Goal: Information Seeking & Learning: Learn about a topic

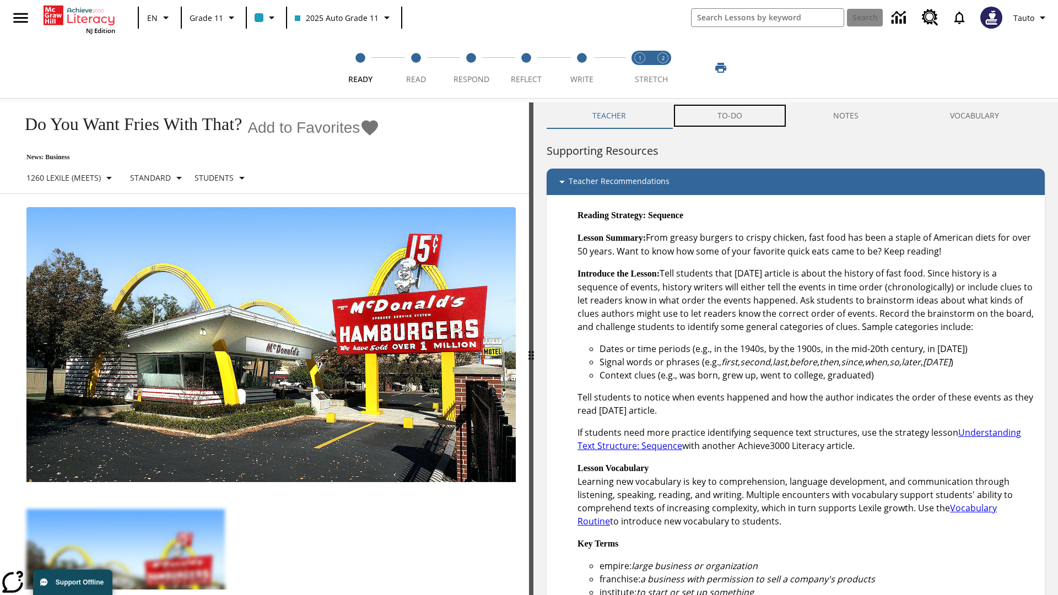
click at [730, 116] on button "TO-DO" at bounding box center [730, 116] width 116 height 26
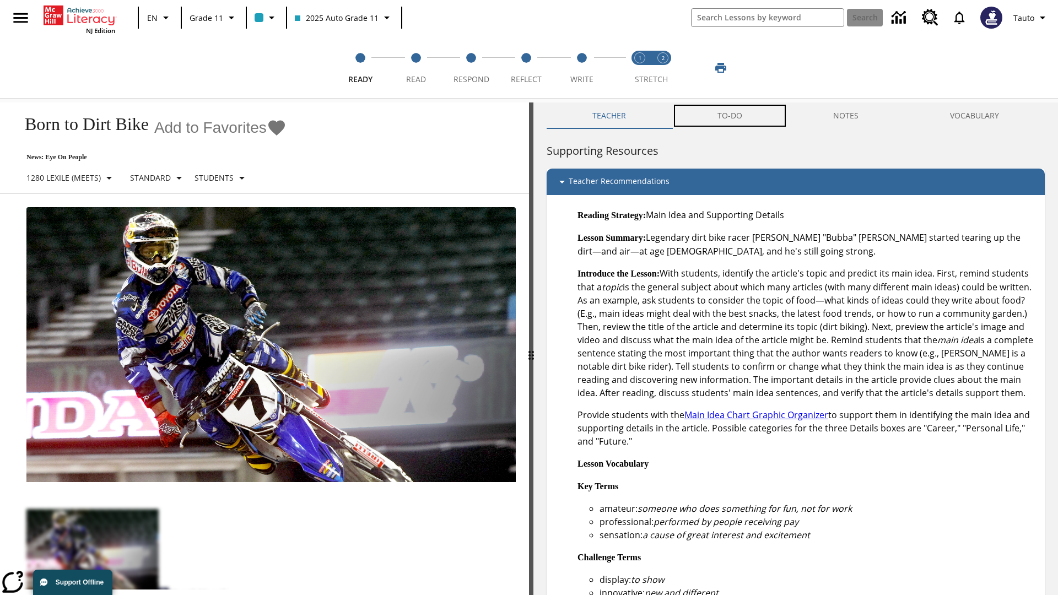
click at [730, 116] on button "TO-DO" at bounding box center [730, 116] width 116 height 26
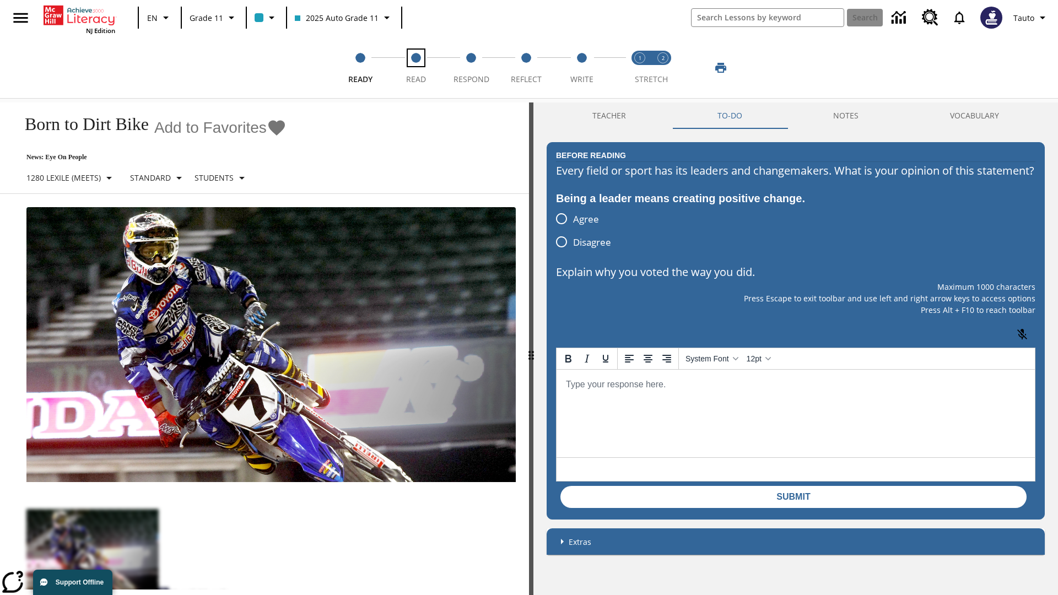
click at [416, 68] on span "Read" at bounding box center [416, 75] width 20 height 20
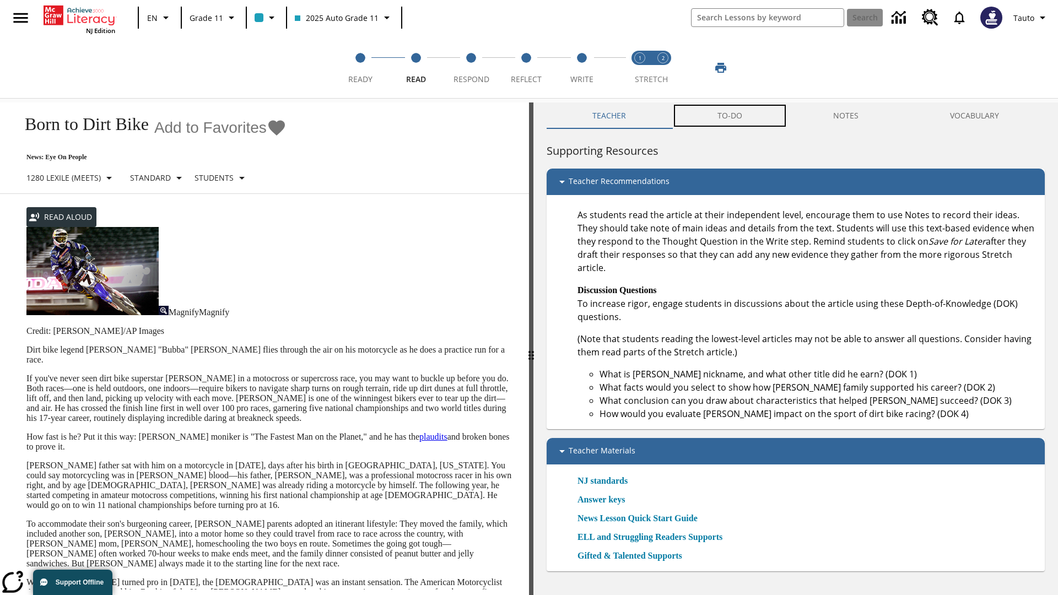
scroll to position [1, 0]
click at [730, 116] on button "TO-DO" at bounding box center [730, 116] width 116 height 26
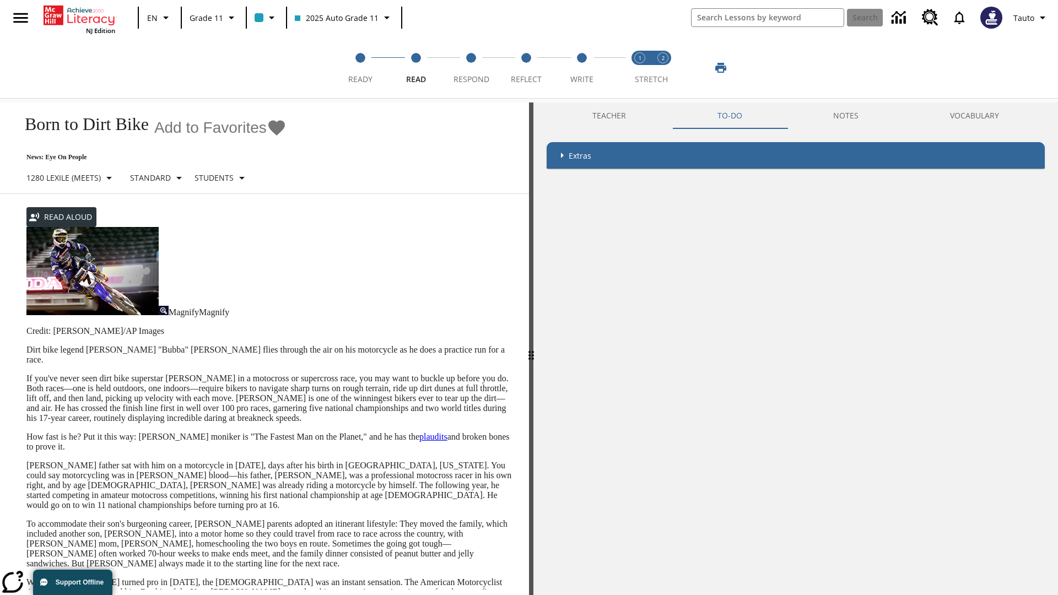
click at [26, 374] on p "If you've never seen dirt bike superstar James Stewart Jr. in a motocross or su…" at bounding box center [270, 399] width 489 height 50
click at [0, 0] on div "Screen Masking" at bounding box center [0, 0] width 0 height 0
click at [471, 68] on span "Respond" at bounding box center [472, 75] width 36 height 20
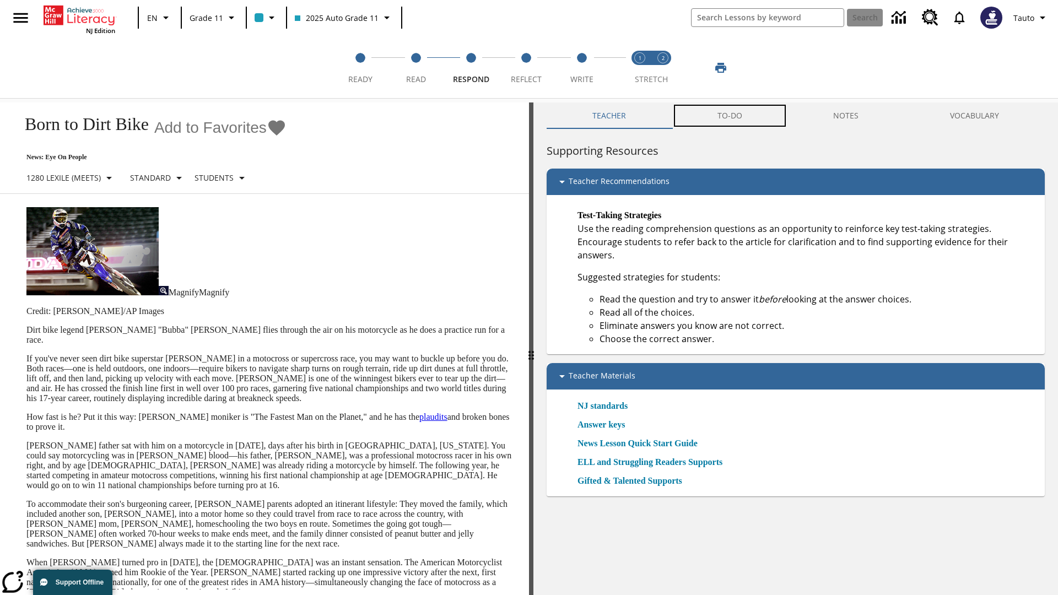
scroll to position [1, 0]
click at [730, 116] on button "TO-DO" at bounding box center [730, 116] width 116 height 26
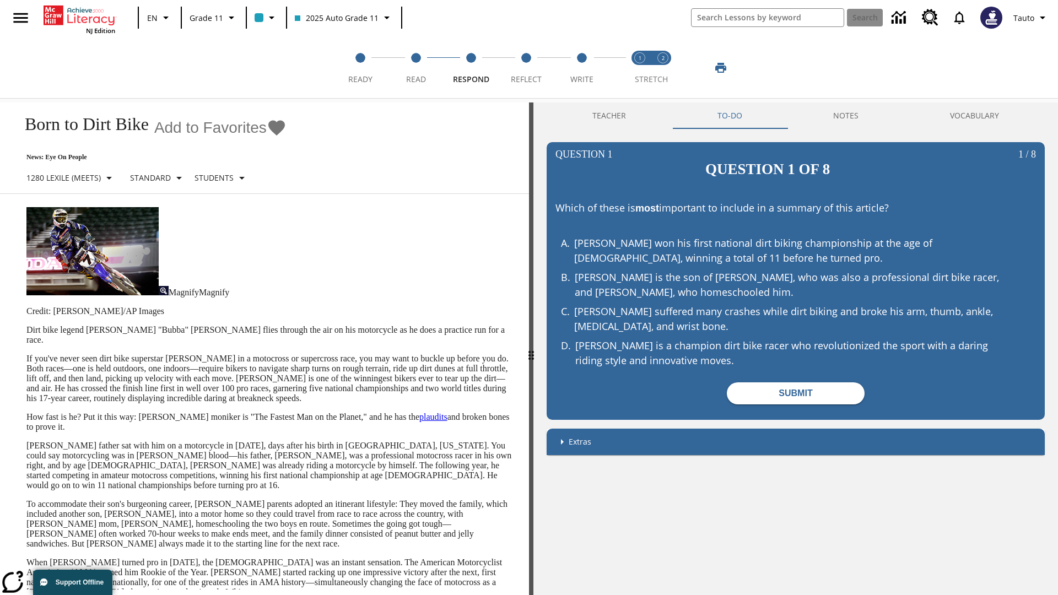
click at [26, 354] on p "If you've never seen dirt bike superstar James Stewart Jr. in a motocross or su…" at bounding box center [270, 379] width 489 height 50
click at [526, 68] on span "Reflect" at bounding box center [526, 75] width 31 height 20
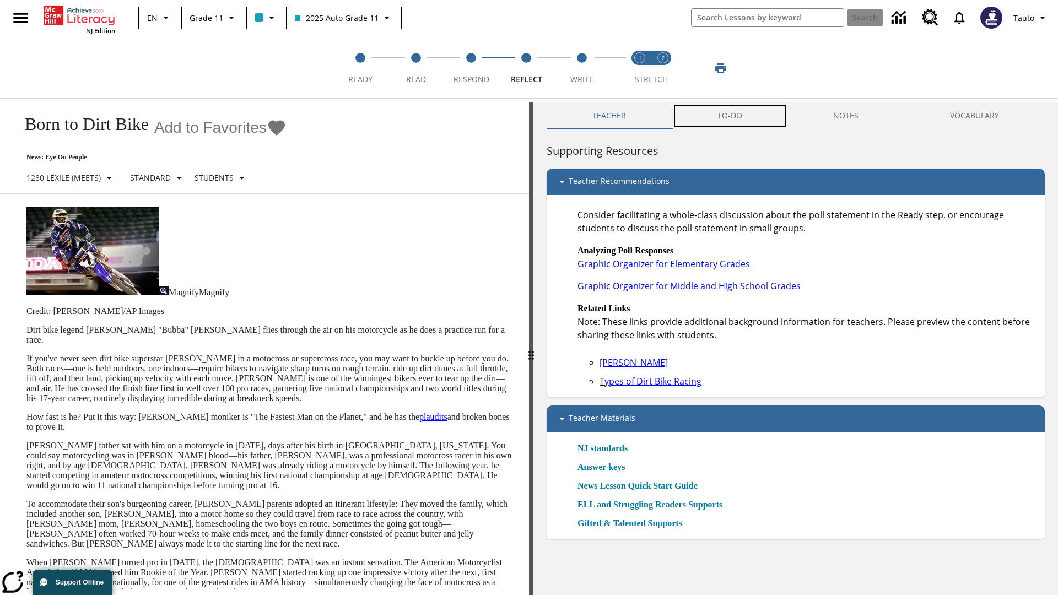
scroll to position [1, 0]
click at [730, 116] on button "TO-DO" at bounding box center [730, 116] width 116 height 26
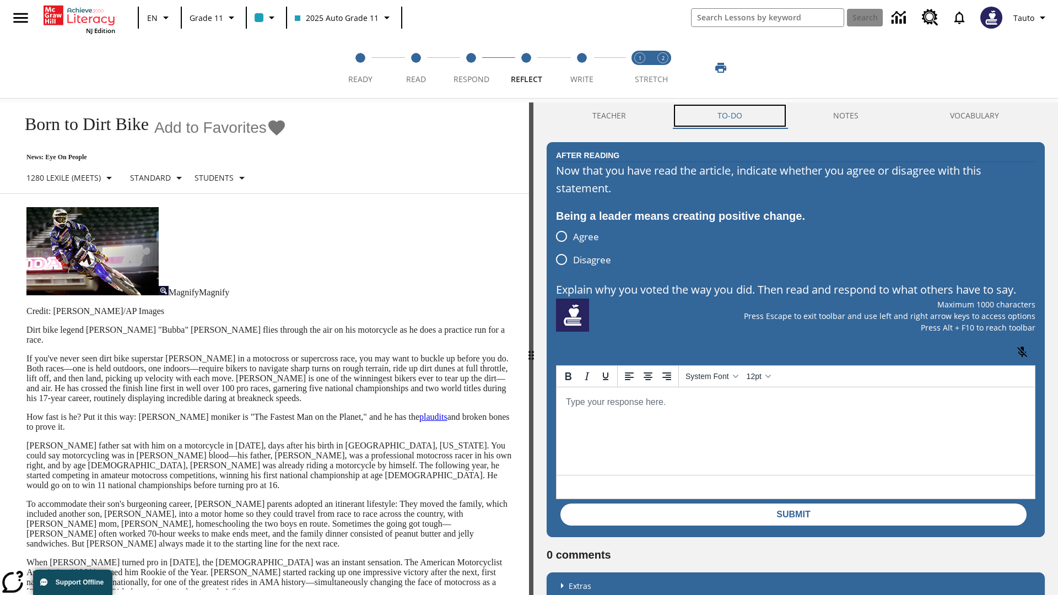
scroll to position [0, 0]
click at [26, 354] on p "If you've never seen dirt bike superstar James Stewart Jr. in a motocross or su…" at bounding box center [270, 379] width 489 height 50
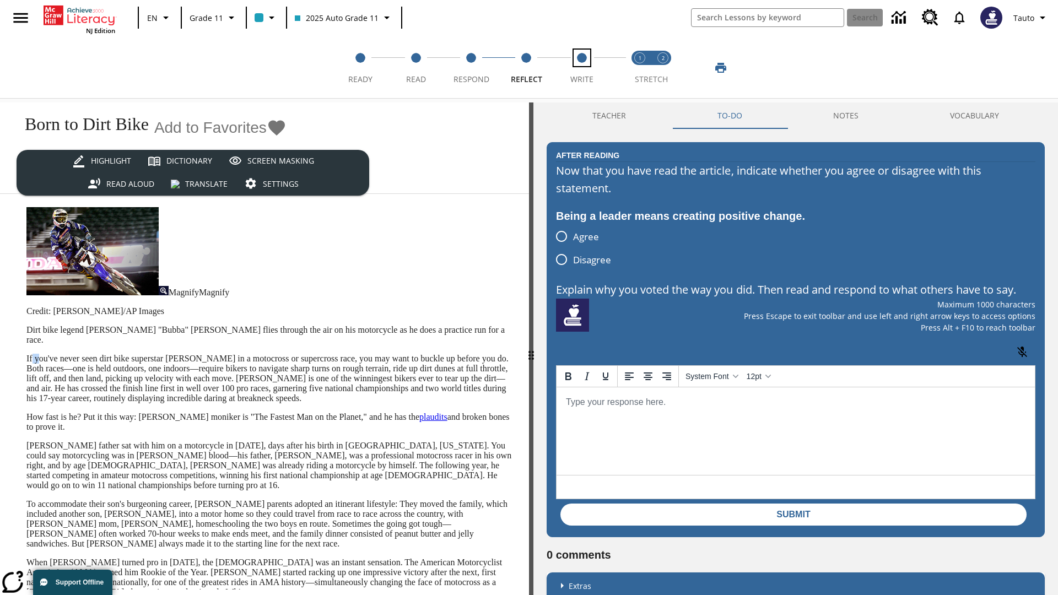
click at [581, 68] on span "Write" at bounding box center [581, 75] width 23 height 20
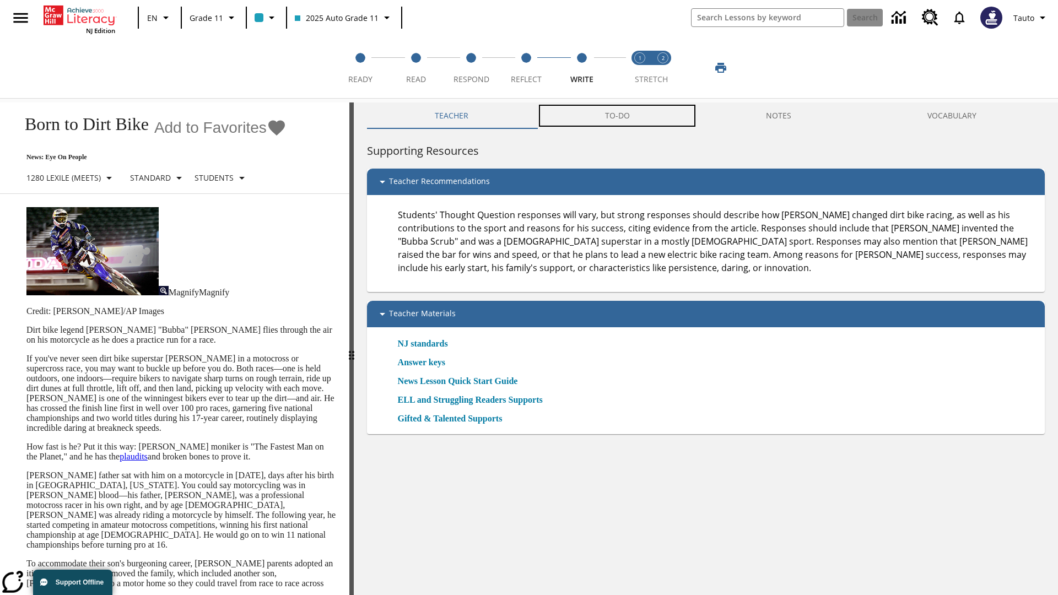
scroll to position [1, 0]
click at [618, 116] on button "TO-DO" at bounding box center [617, 116] width 161 height 26
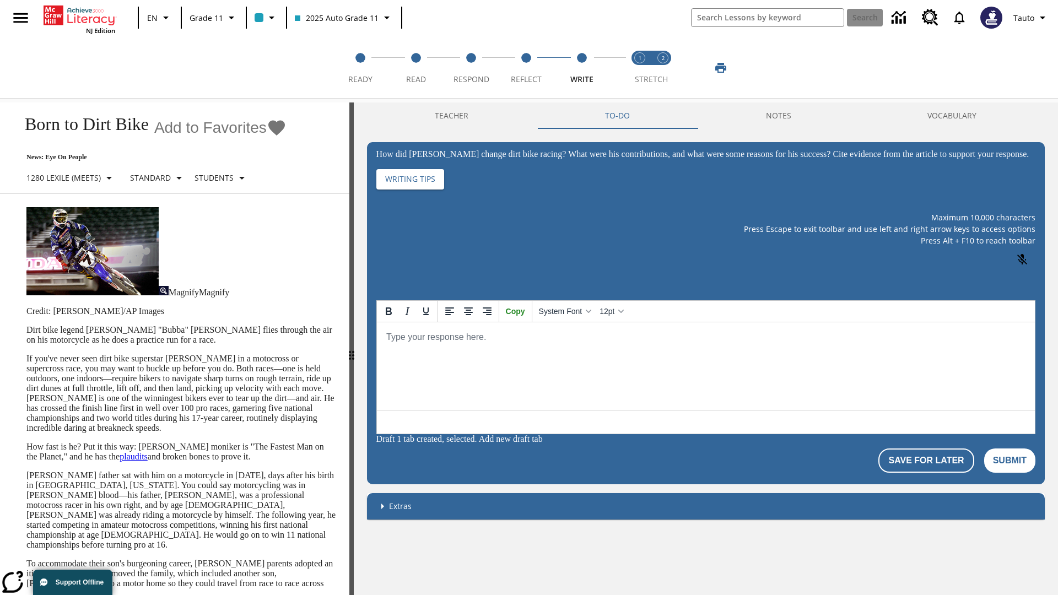
scroll to position [0, 0]
click at [26, 354] on p "If you've never seen dirt bike superstar James Stewart Jr. in a motocross or su…" at bounding box center [181, 393] width 310 height 79
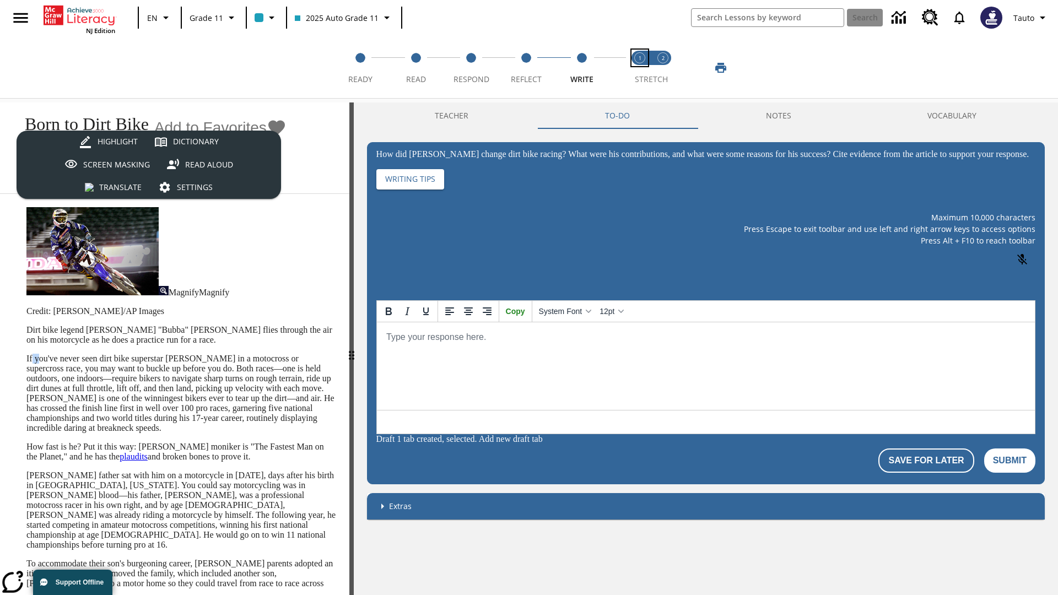
click at [640, 68] on span "Stretch Read step 1 of 2" at bounding box center [640, 75] width 14 height 20
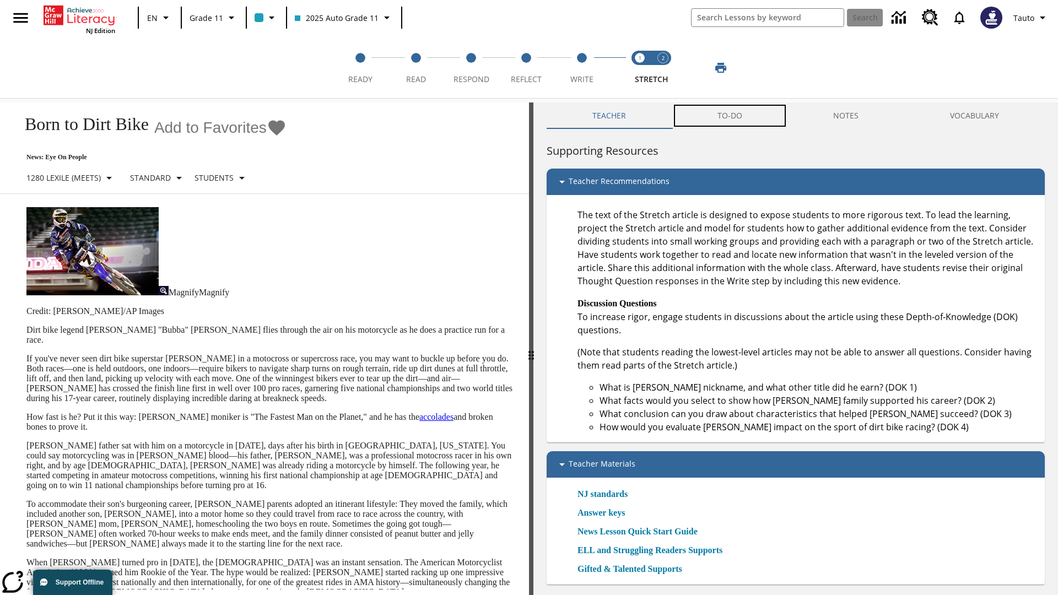
scroll to position [1, 0]
click at [730, 116] on button "TO-DO" at bounding box center [730, 116] width 116 height 26
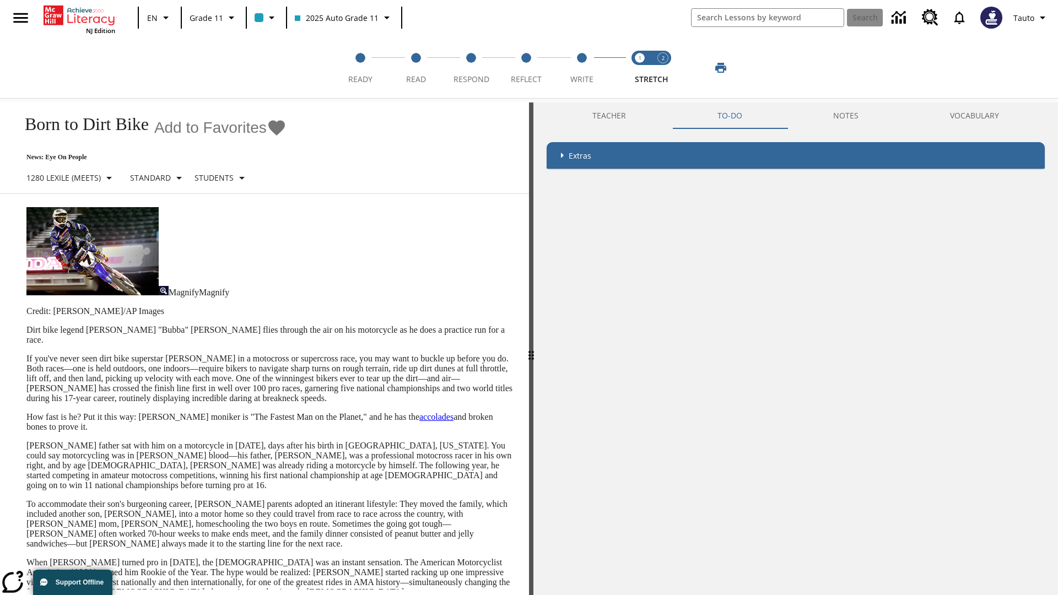
click at [26, 354] on p "If you've never seen dirt bike superstar James Stewart Jr. in a motocross or su…" at bounding box center [270, 379] width 489 height 50
click at [663, 68] on span "Stretch Respond step 2 of 2" at bounding box center [663, 75] width 14 height 20
